Goal: Find specific page/section: Find specific page/section

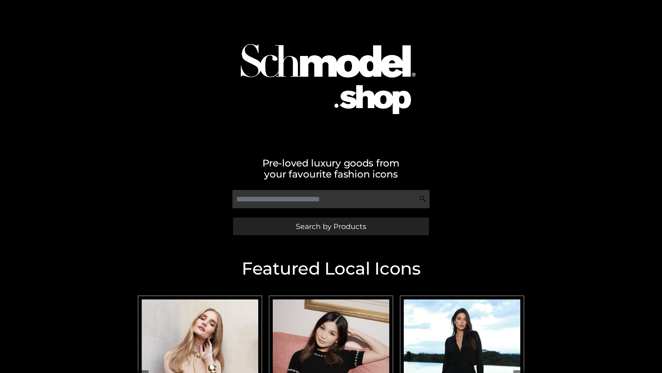
click at [331, 226] on span "Search by Products" at bounding box center [331, 225] width 70 height 7
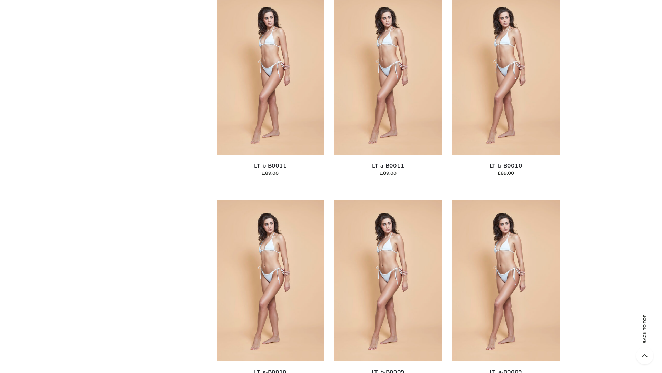
scroll to position [3098, 0]
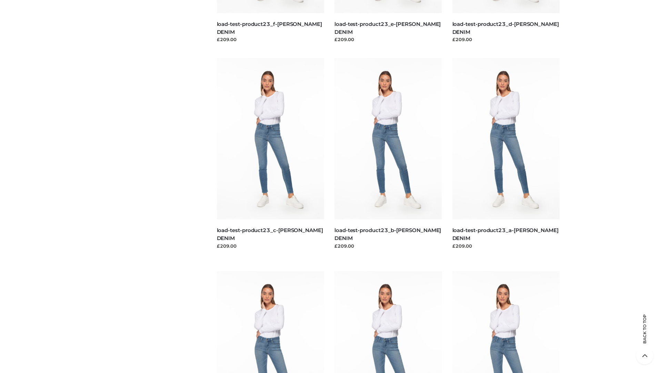
scroll to position [605, 0]
